Goal: Information Seeking & Learning: Learn about a topic

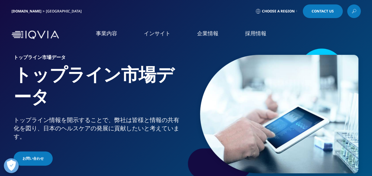
click at [162, 169] on link "概要" at bounding box center [157, 167] width 90 height 16
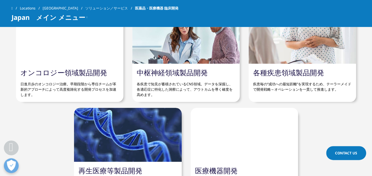
scroll to position [1926, 0]
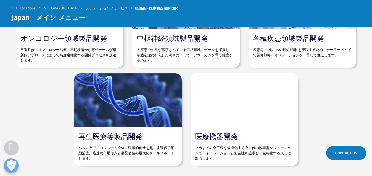
click at [226, 136] on link "医療機器開発" at bounding box center [216, 136] width 43 height 10
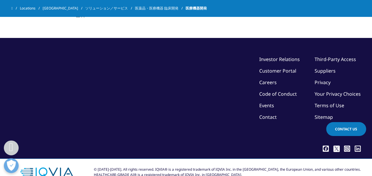
scroll to position [859, 0]
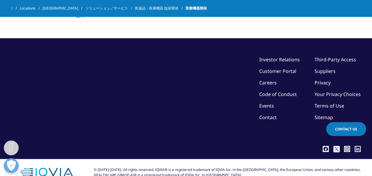
click at [186, 9] on span "医療機器開発" at bounding box center [196, 8] width 21 height 11
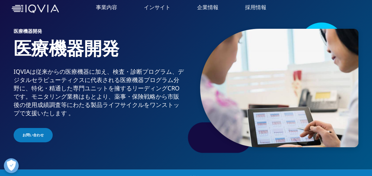
scroll to position [0, 0]
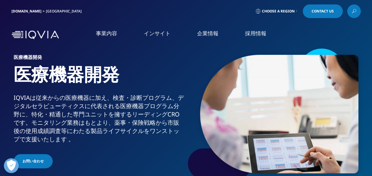
click at [148, 93] on link "イベント＆ウェビナー" at bounding box center [190, 91] width 121 height 7
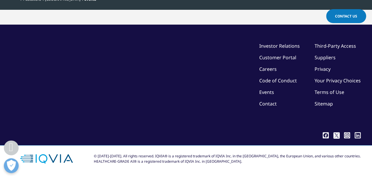
scroll to position [149, 0]
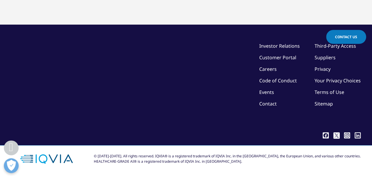
scroll to position [348, 0]
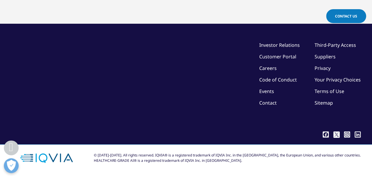
click at [262, 91] on link "Events" at bounding box center [267, 91] width 15 height 7
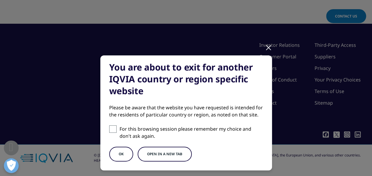
click at [117, 156] on button "OK" at bounding box center [121, 154] width 24 height 15
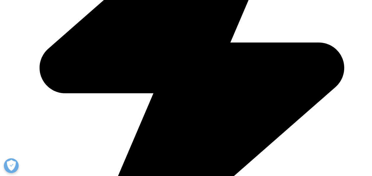
scroll to position [263, 0]
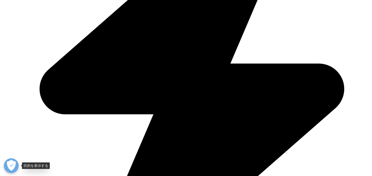
click at [9, 168] on button "優先設定センターを開く" at bounding box center [11, 165] width 15 height 15
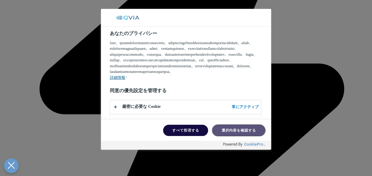
click at [233, 132] on button "選択内容を確認する" at bounding box center [238, 130] width 53 height 11
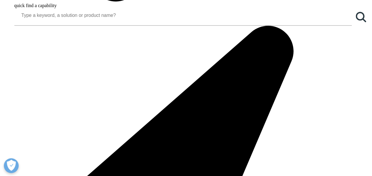
scroll to position [589, 0]
